Goal: Task Accomplishment & Management: Use online tool/utility

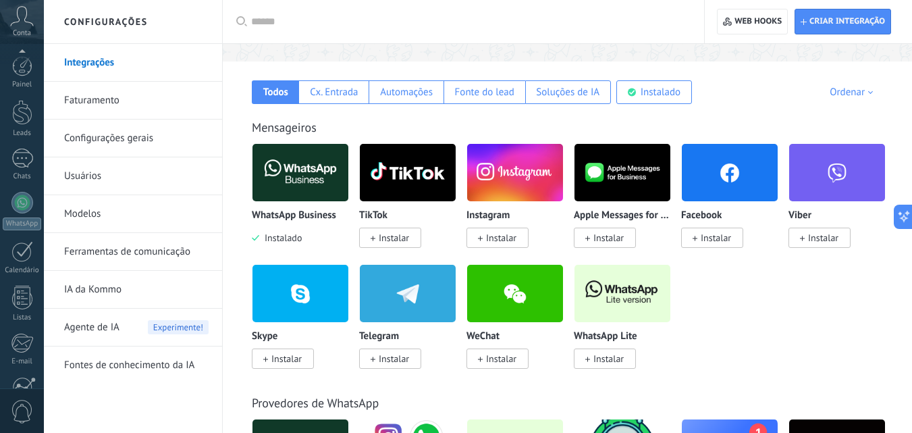
scroll to position [129, 0]
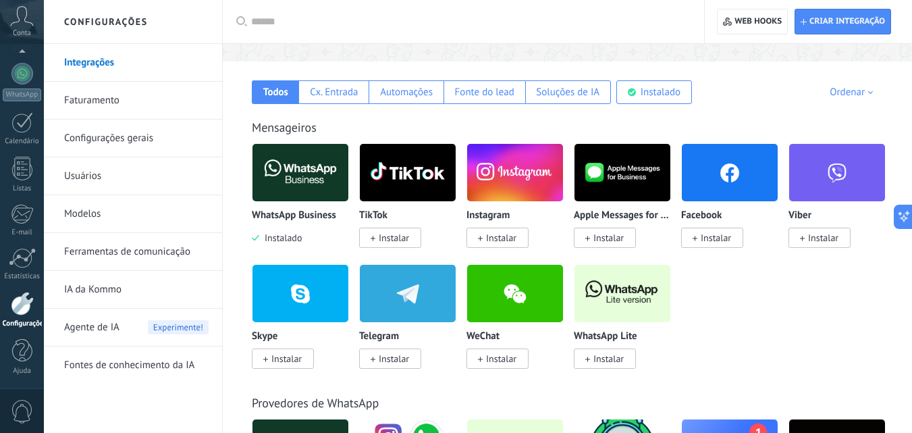
click at [617, 352] on span "Instalar" at bounding box center [605, 358] width 62 height 20
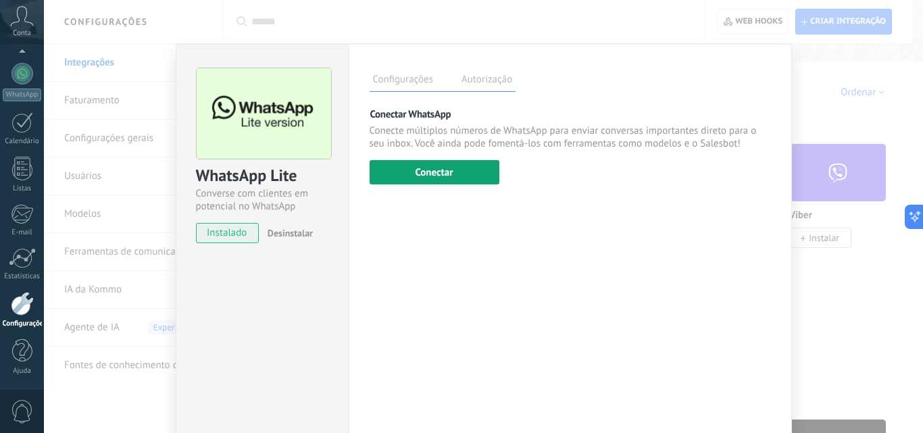
click at [440, 181] on button "Conectar" at bounding box center [434, 172] width 130 height 24
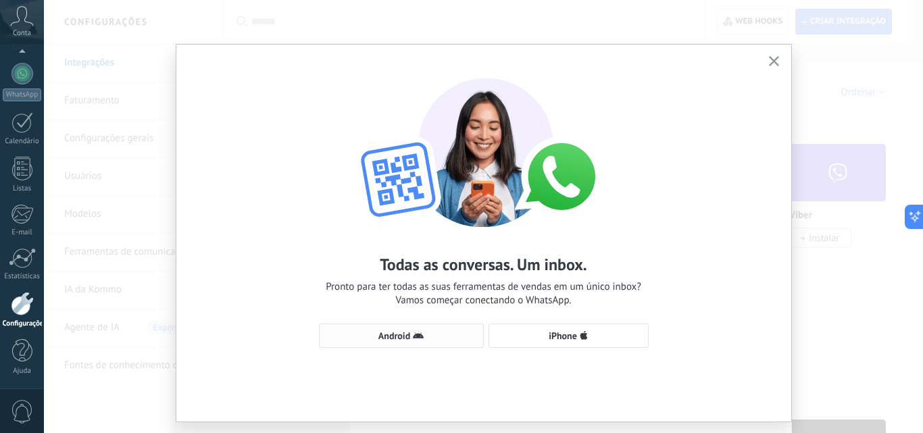
click at [399, 339] on span "Android" at bounding box center [394, 335] width 32 height 9
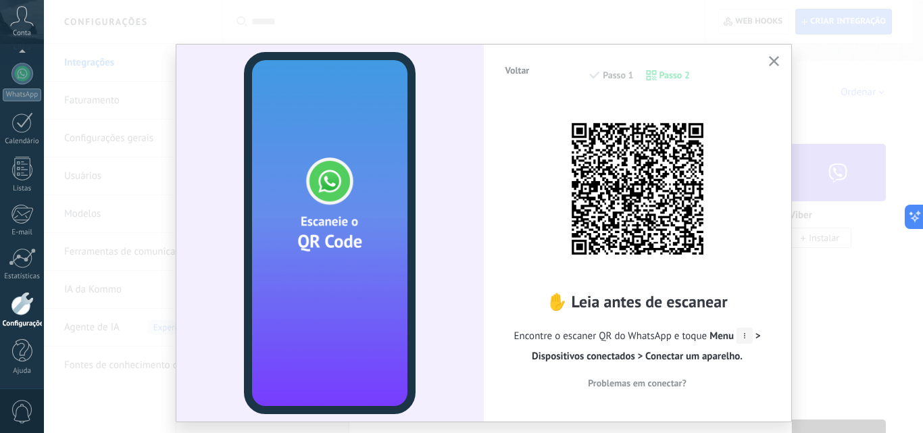
click at [775, 60] on icon "button" at bounding box center [774, 61] width 10 height 10
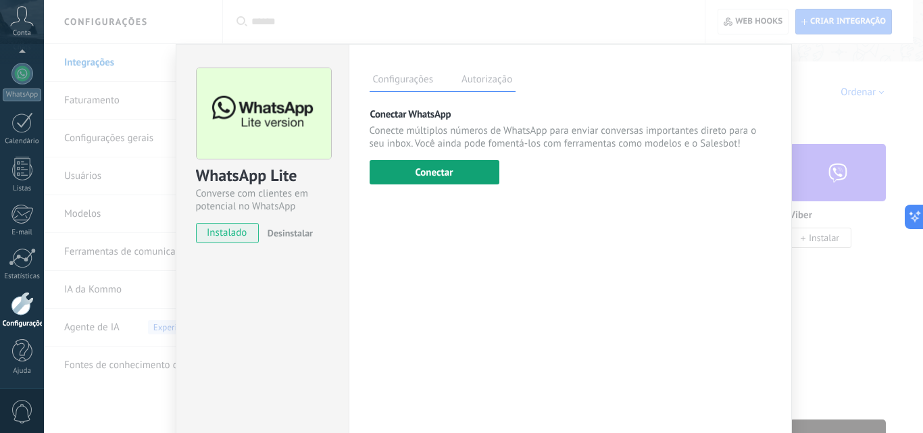
click at [428, 176] on button "Conectar" at bounding box center [434, 172] width 130 height 24
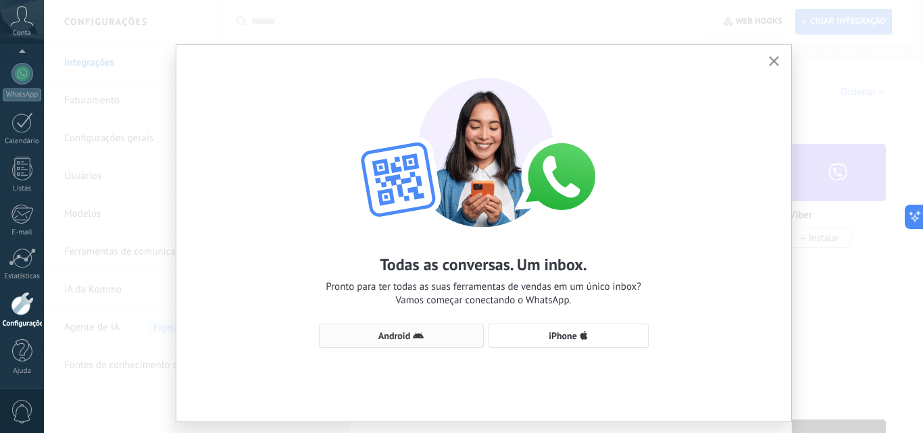
click at [422, 337] on span "Android" at bounding box center [401, 335] width 150 height 11
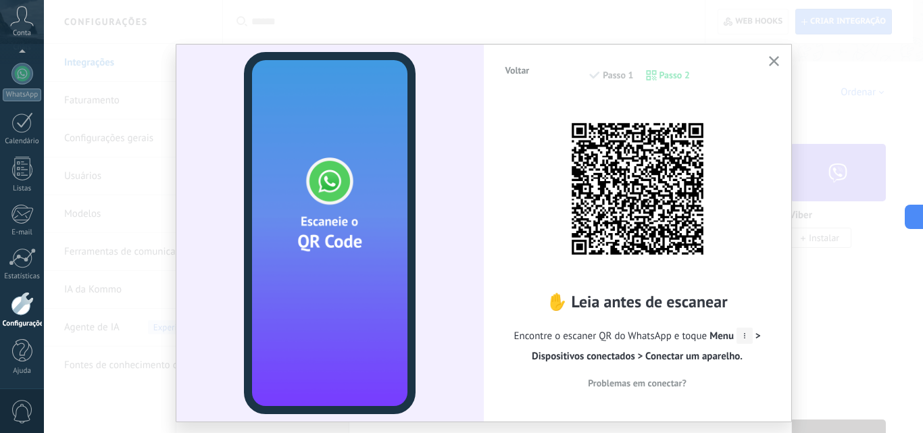
click at [838, 71] on div "Voltar Passo 1 Passo 2 ✋ Leia antes de escanear Encontre o escaner QR do WhatsA…" at bounding box center [483, 216] width 879 height 433
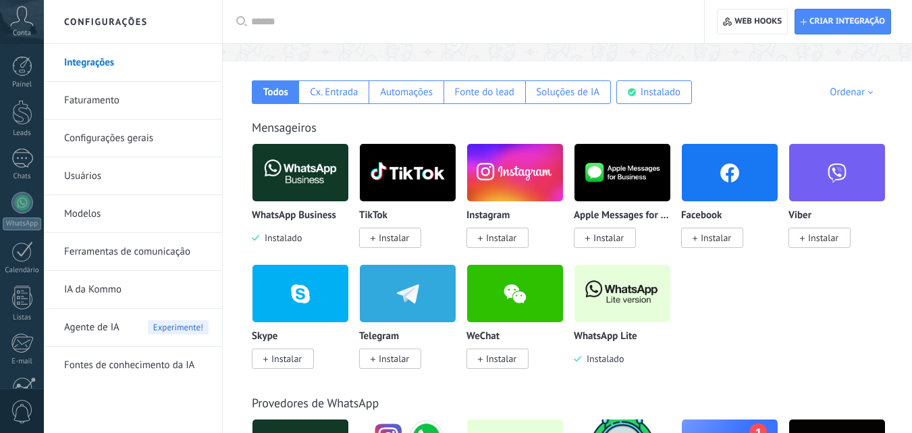
click at [613, 317] on img at bounding box center [623, 294] width 96 height 66
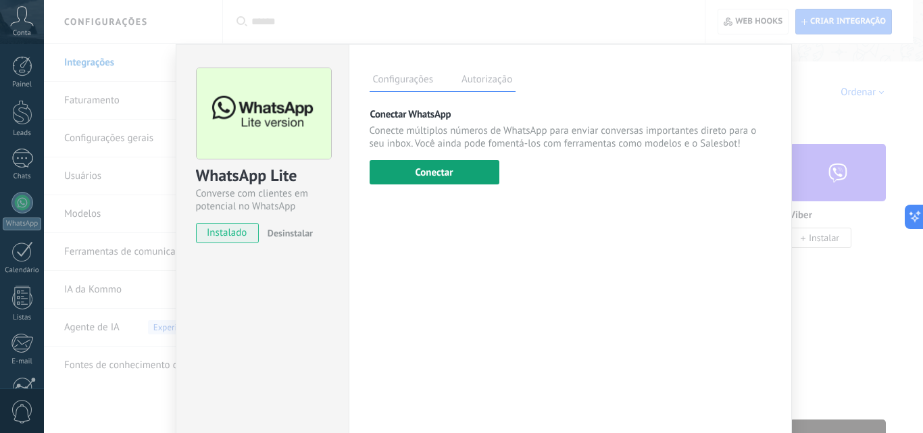
click at [409, 175] on button "Conectar" at bounding box center [434, 172] width 130 height 24
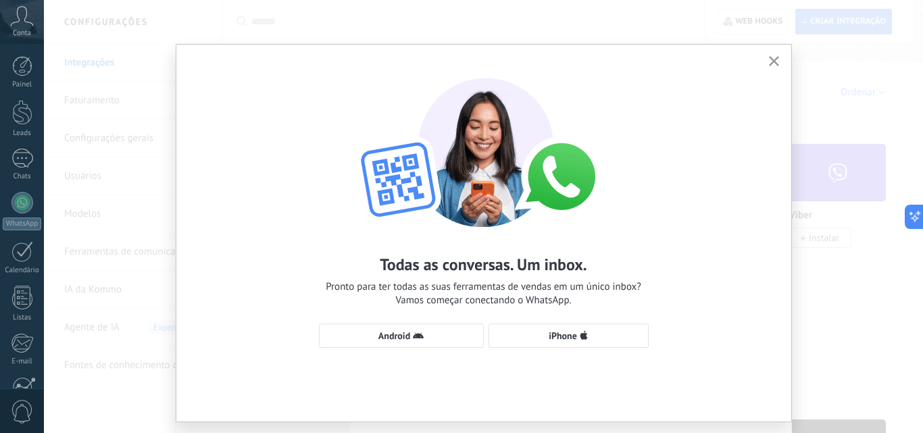
click at [769, 60] on icon "button" at bounding box center [774, 61] width 10 height 10
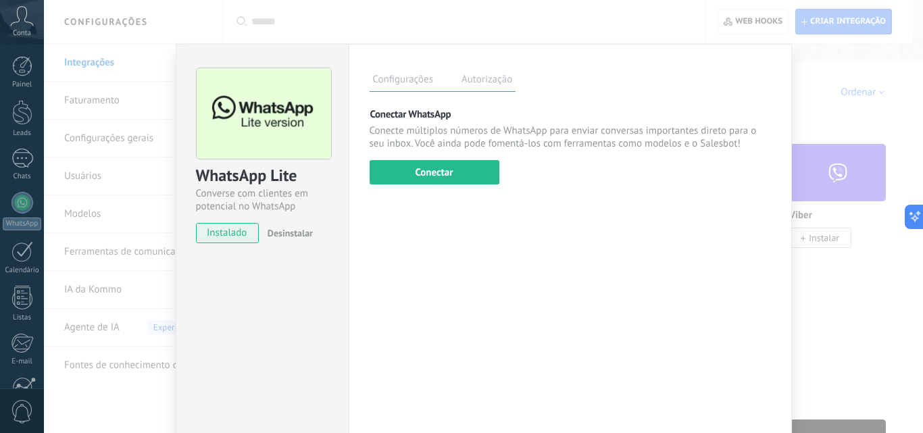
click at [873, 118] on div "WhatsApp Lite Converse com clientes em potencial no WhatsApp instalado Desinsta…" at bounding box center [483, 216] width 879 height 433
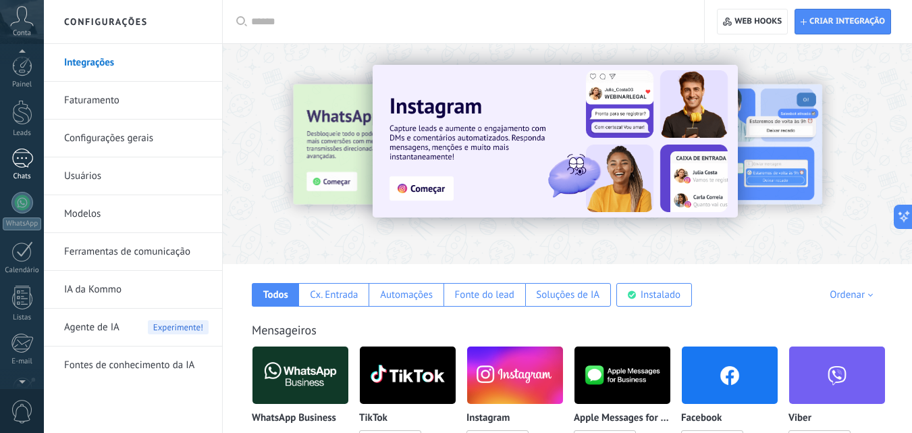
click at [17, 161] on div at bounding box center [22, 159] width 22 height 20
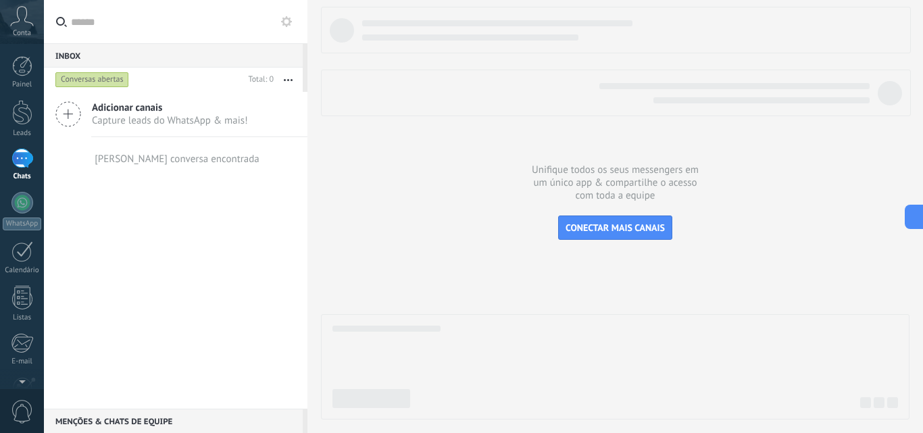
click at [28, 30] on span "Conta" at bounding box center [22, 33] width 18 height 9
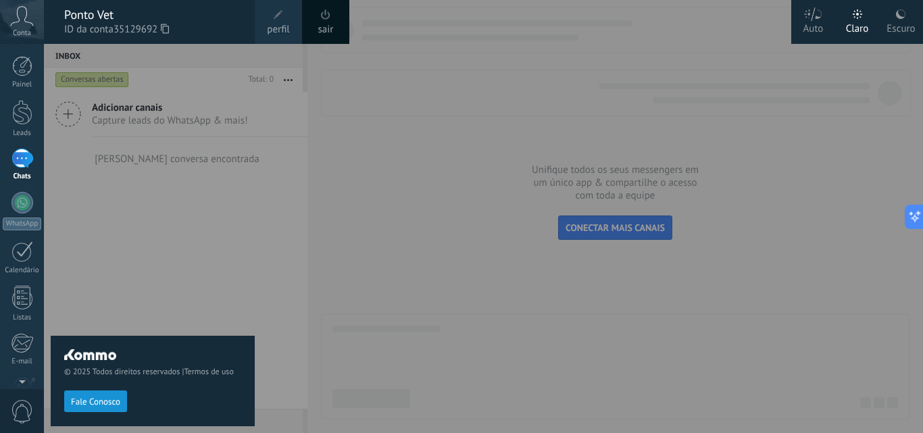
click at [278, 16] on span at bounding box center [278, 14] width 9 height 9
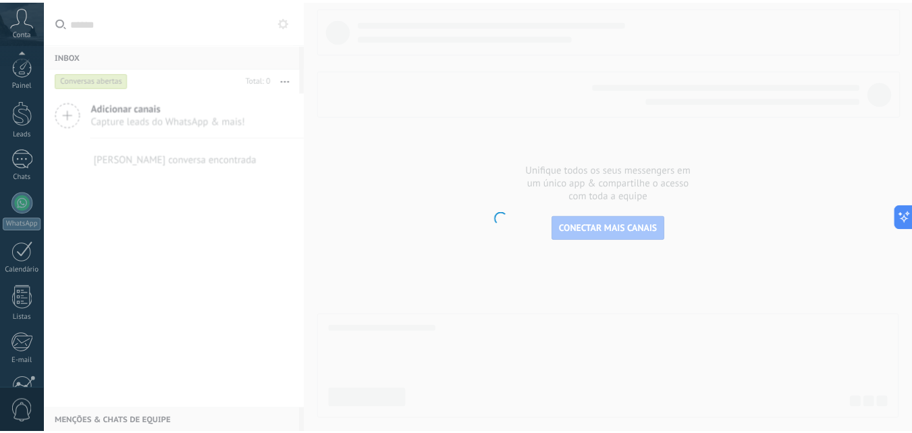
scroll to position [129, 0]
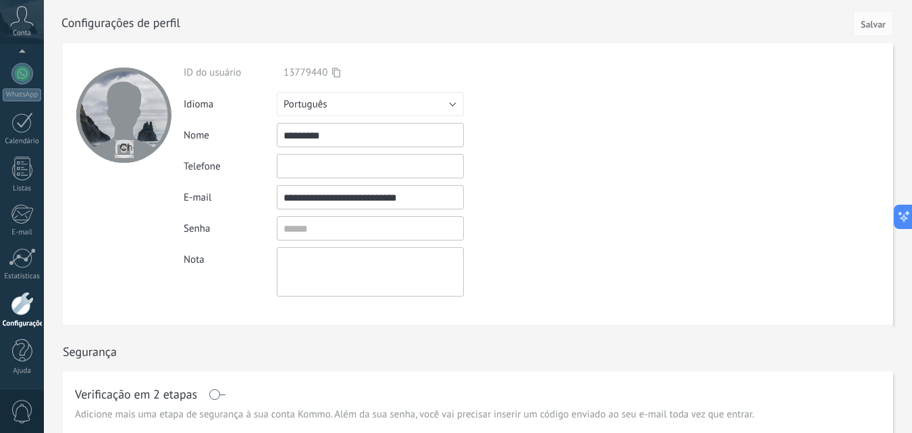
drag, startPoint x: 431, startPoint y: 195, endPoint x: 263, endPoint y: 194, distance: 168.2
click at [263, 194] on div "**********" at bounding box center [397, 197] width 427 height 24
